Goal: Navigation & Orientation: Find specific page/section

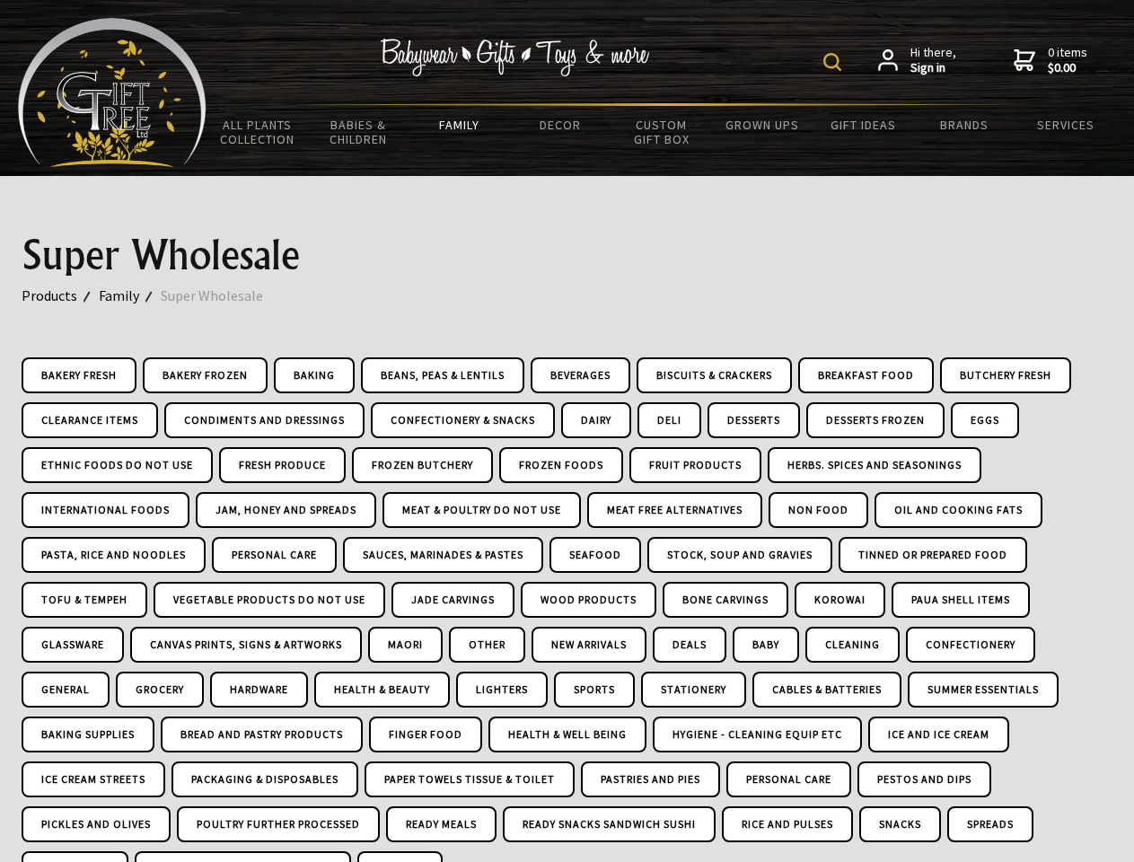
click at [835, 62] on img at bounding box center [832, 62] width 18 height 18
